Goal: Task Accomplishment & Management: Manage account settings

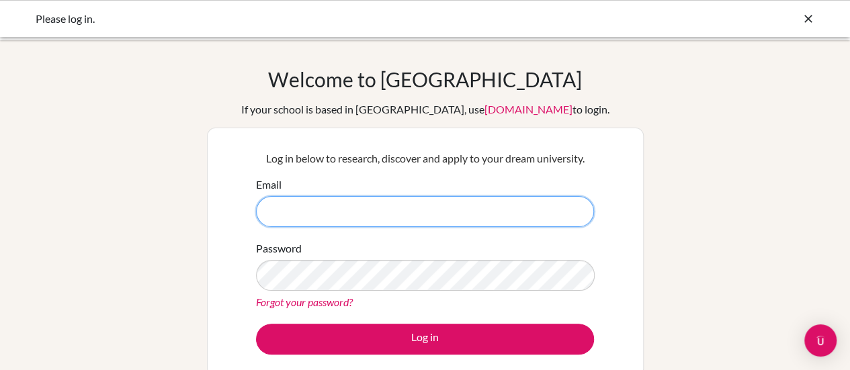
type input "[EMAIL_ADDRESS][DOMAIN_NAME]"
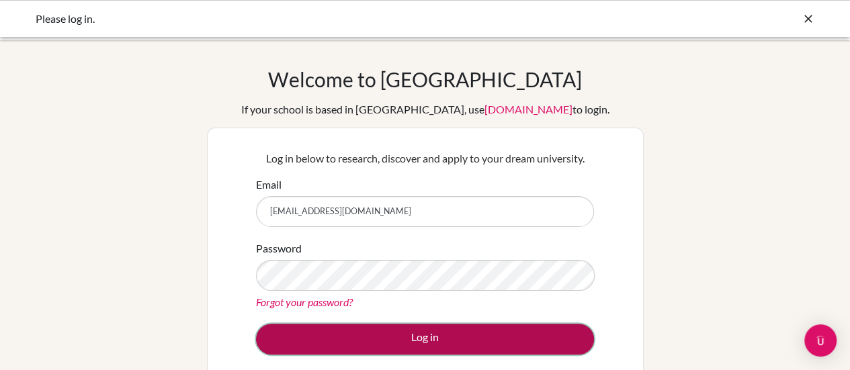
click at [421, 335] on button "Log in" at bounding box center [425, 339] width 338 height 31
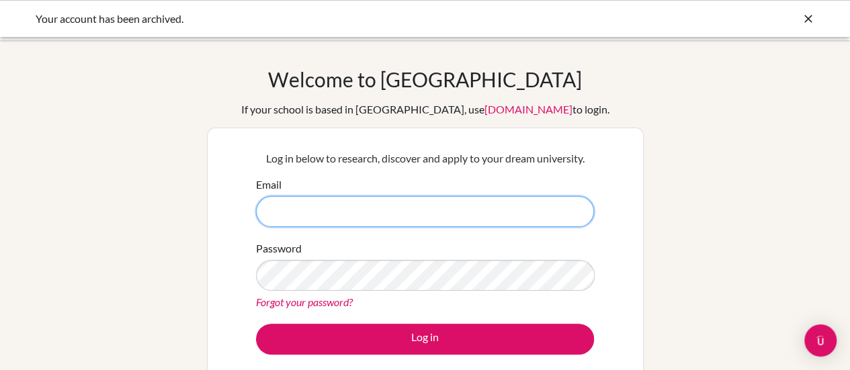
click at [432, 214] on input "Email" at bounding box center [425, 211] width 338 height 31
type input "[EMAIL_ADDRESS][DOMAIN_NAME]"
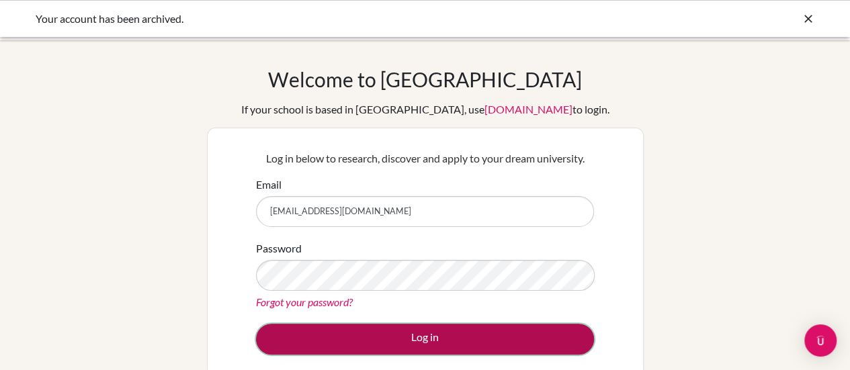
click at [386, 342] on button "Log in" at bounding box center [425, 339] width 338 height 31
